Goal: Communication & Community: Answer question/provide support

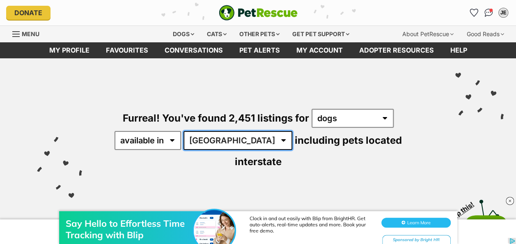
click at [232, 139] on select "Australia ACT NSW NT QLD SA TAS VIC WA" at bounding box center [237, 140] width 109 height 19
select select "VIC"
click at [185, 131] on select "Australia ACT NSW NT QLD SA TAS VIC WA" at bounding box center [237, 140] width 109 height 19
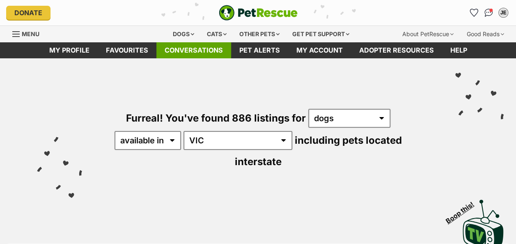
click at [193, 53] on link "Conversations" at bounding box center [193, 50] width 75 height 16
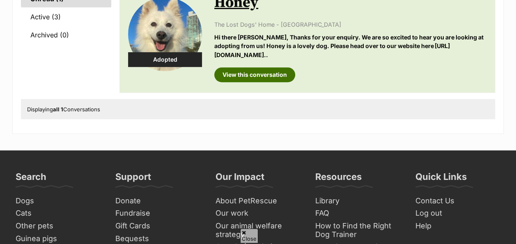
click at [247, 72] on link "View this conversation" at bounding box center [254, 74] width 81 height 15
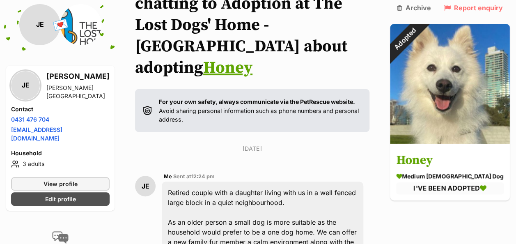
scroll to position [86, 0]
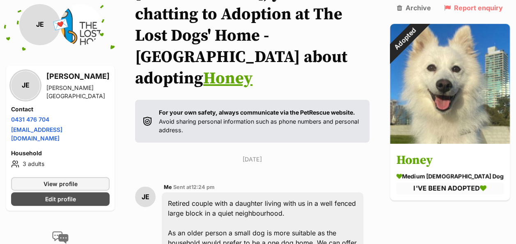
click at [203, 68] on link "Honey" at bounding box center [227, 78] width 49 height 21
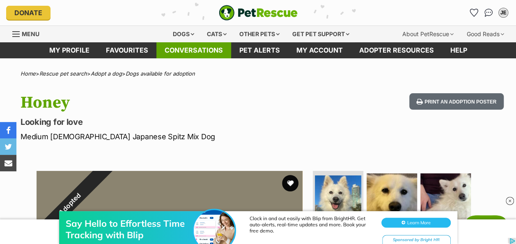
click at [189, 50] on link "Conversations" at bounding box center [193, 50] width 75 height 16
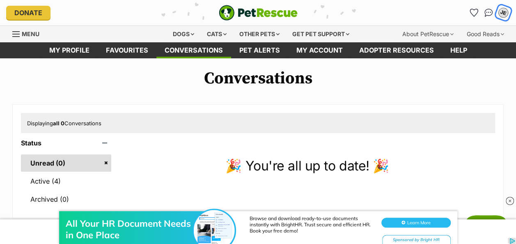
click at [504, 14] on div "JE" at bounding box center [503, 12] width 11 height 11
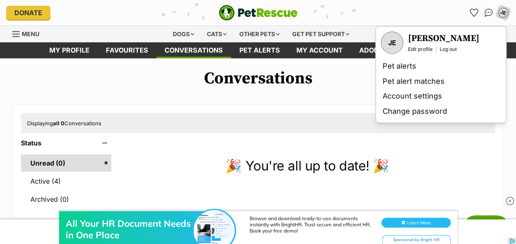
click at [209, 132] on div "Displaying all 0 Conversations" at bounding box center [258, 123] width 474 height 20
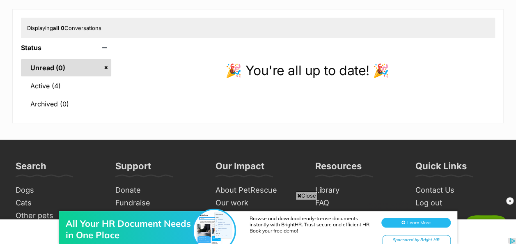
scroll to position [16, 0]
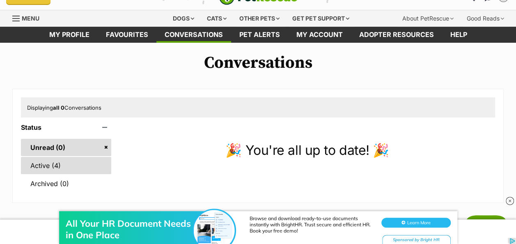
click at [46, 163] on link "Active (4)" at bounding box center [66, 165] width 90 height 17
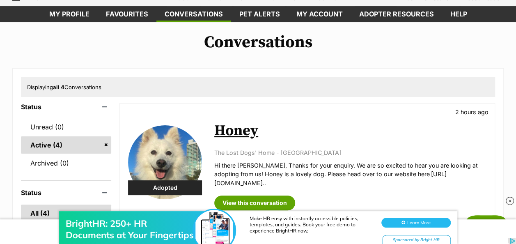
scroll to position [82, 0]
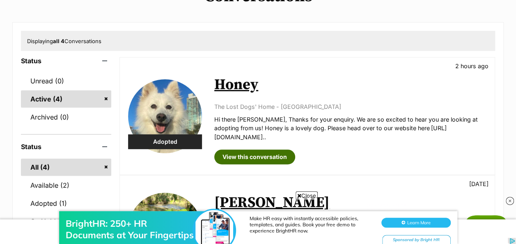
click at [256, 156] on link "View this conversation" at bounding box center [254, 156] width 81 height 15
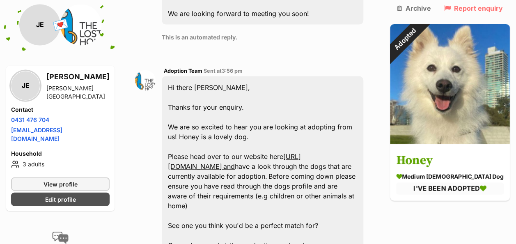
scroll to position [866, 0]
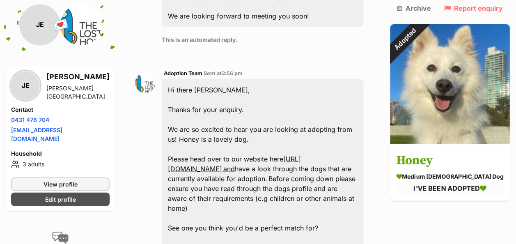
click at [225, 155] on link "[URL][DOMAIN_NAME] and" at bounding box center [234, 164] width 133 height 18
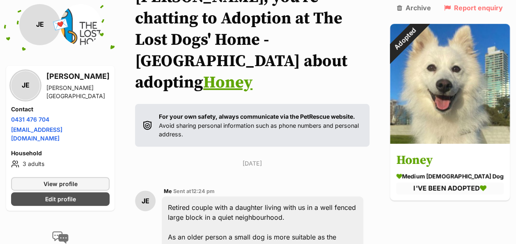
scroll to position [4, 0]
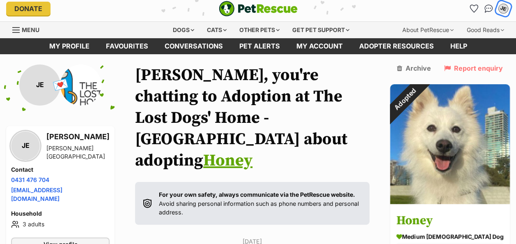
click at [503, 6] on div "JE" at bounding box center [503, 8] width 11 height 11
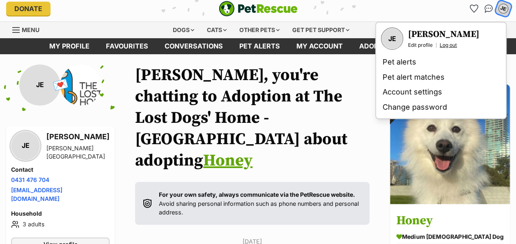
click at [447, 42] on link "Log out" at bounding box center [448, 45] width 17 height 7
